Goal: Register for event/course

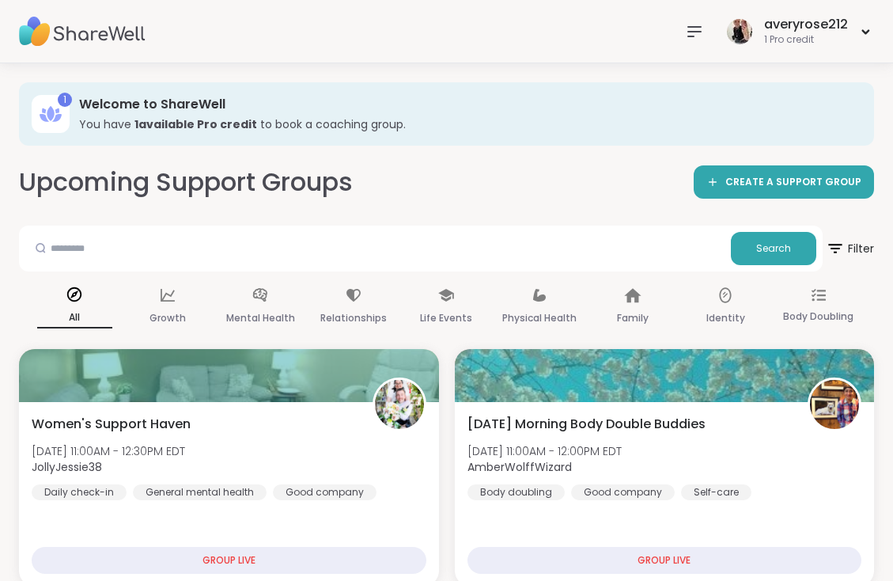
click at [690, 31] on icon at bounding box center [694, 31] width 13 height 9
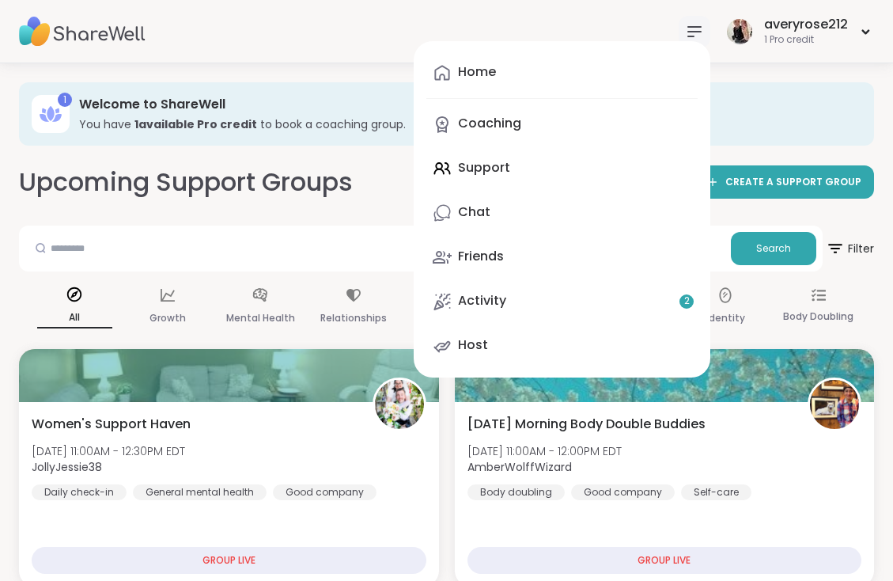
click at [331, 165] on h2 "Upcoming Support Groups" at bounding box center [186, 183] width 334 height 36
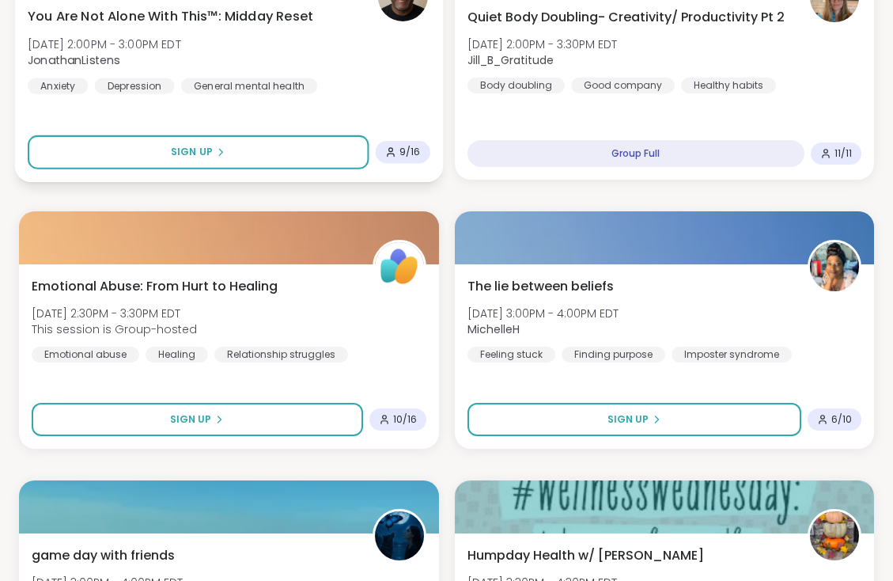
scroll to position [2305, 0]
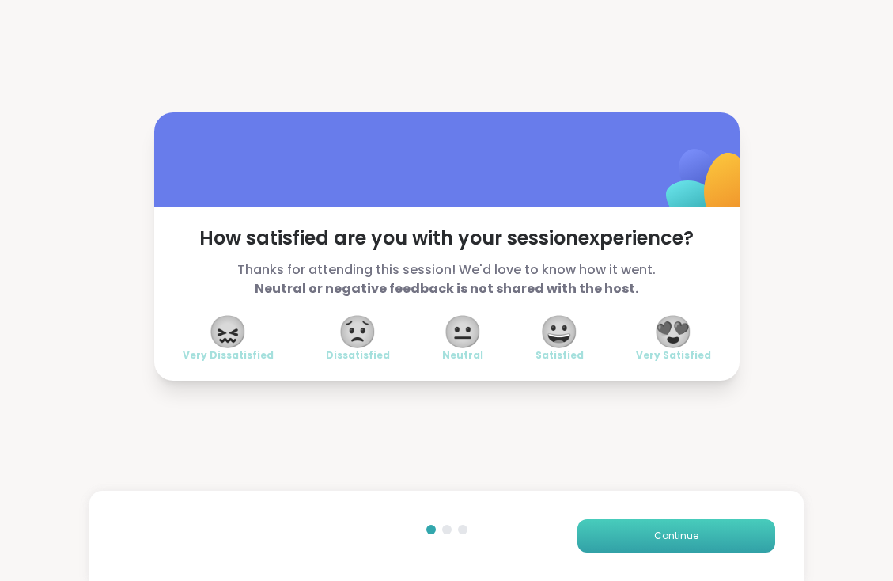
click at [705, 535] on button "Continue" at bounding box center [676, 535] width 198 height 33
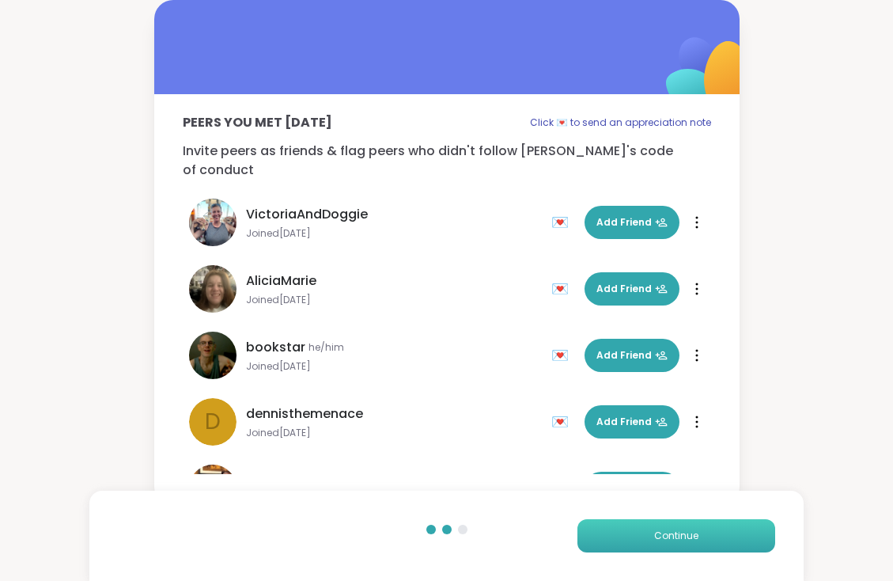
click at [705, 535] on button "Continue" at bounding box center [676, 535] width 198 height 33
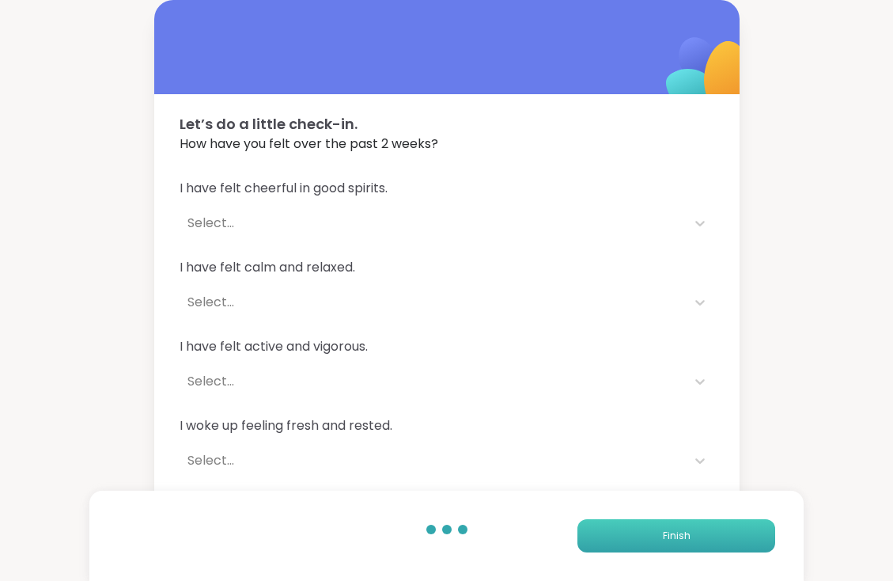
click at [705, 537] on button "Finish" at bounding box center [676, 535] width 198 height 33
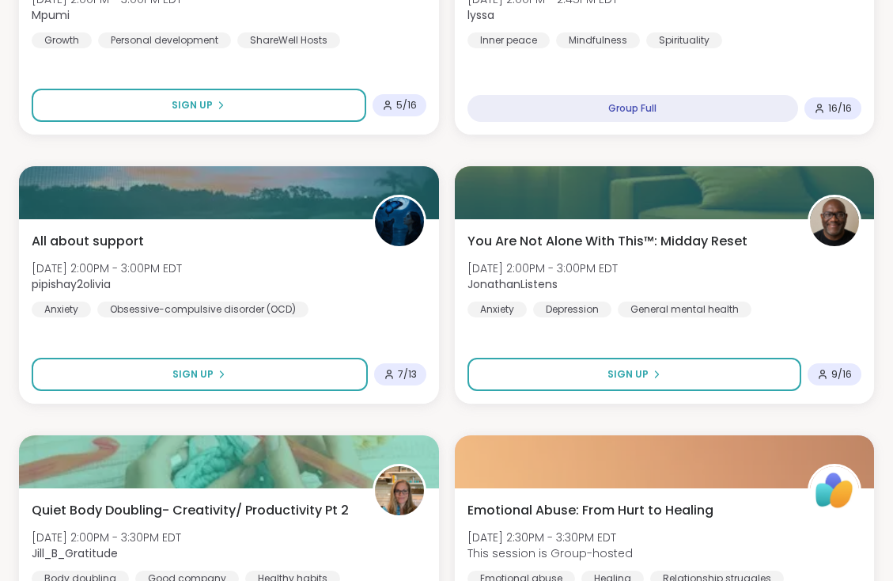
scroll to position [1796, 0]
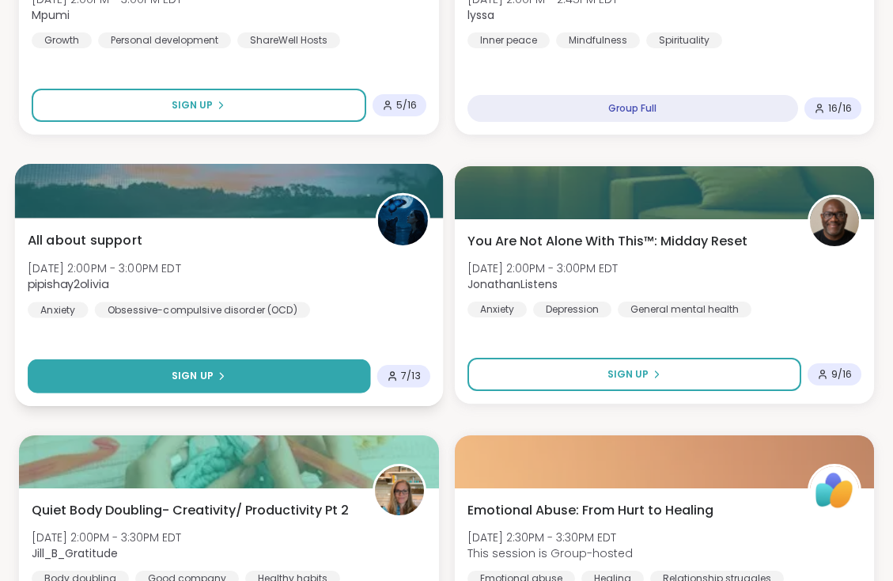
click at [210, 370] on span "Sign Up" at bounding box center [193, 376] width 42 height 14
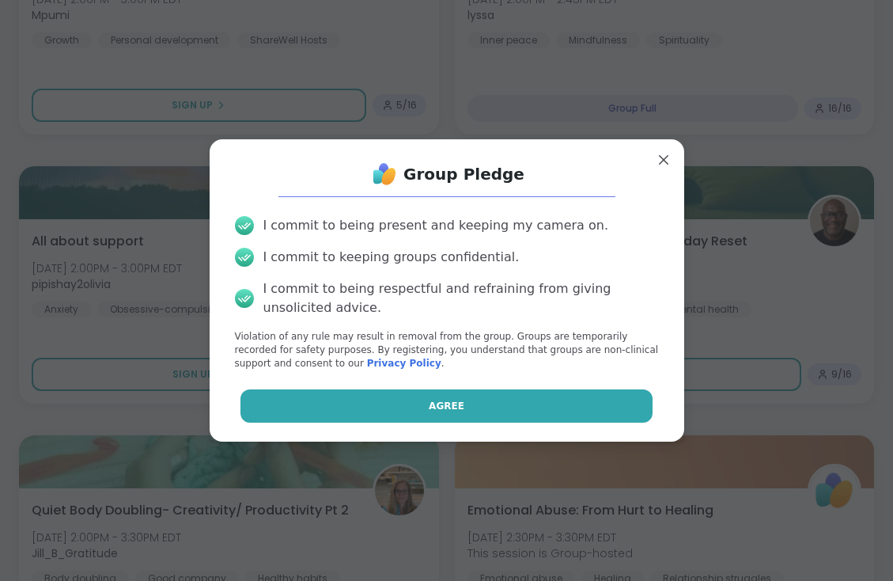
click at [380, 411] on button "Agree" at bounding box center [446, 405] width 412 height 33
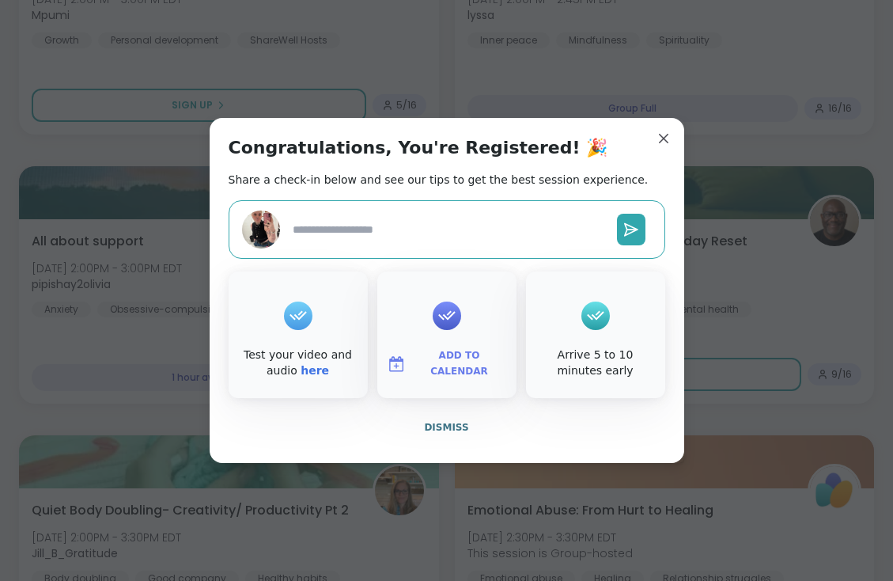
type textarea "*"
click at [438, 355] on button "Add to Calendar" at bounding box center [446, 363] width 133 height 33
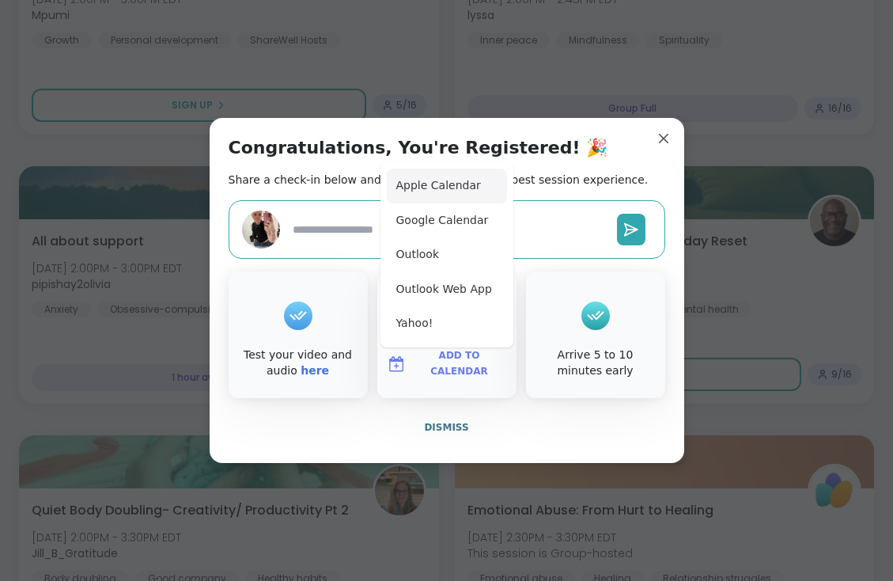
click at [447, 189] on button "Apple Calendar" at bounding box center [447, 185] width 120 height 35
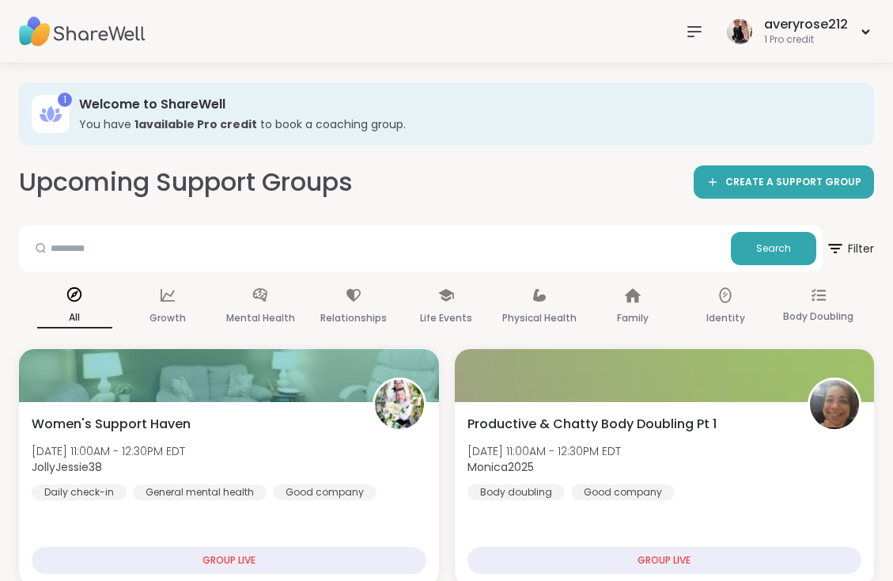
scroll to position [0, 0]
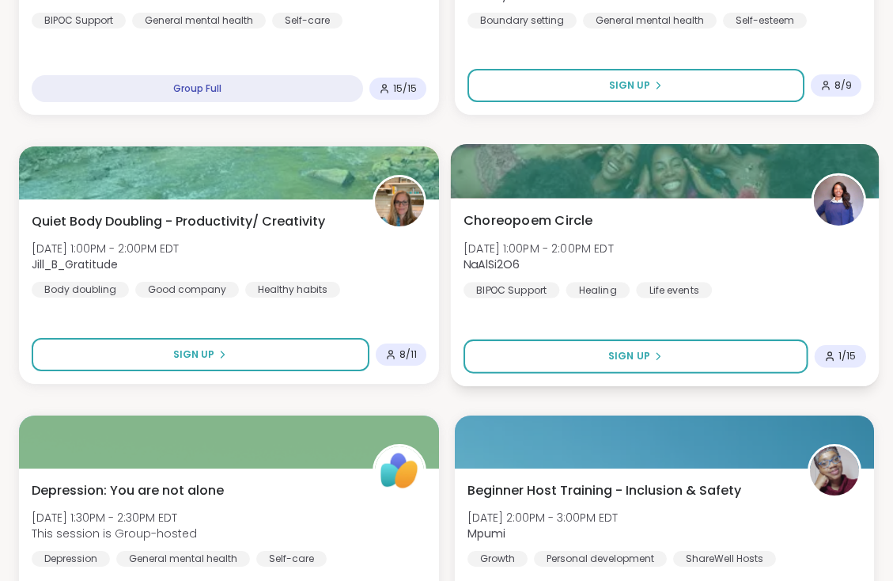
scroll to position [1301, 0]
